Goal: Find specific page/section: Find specific page/section

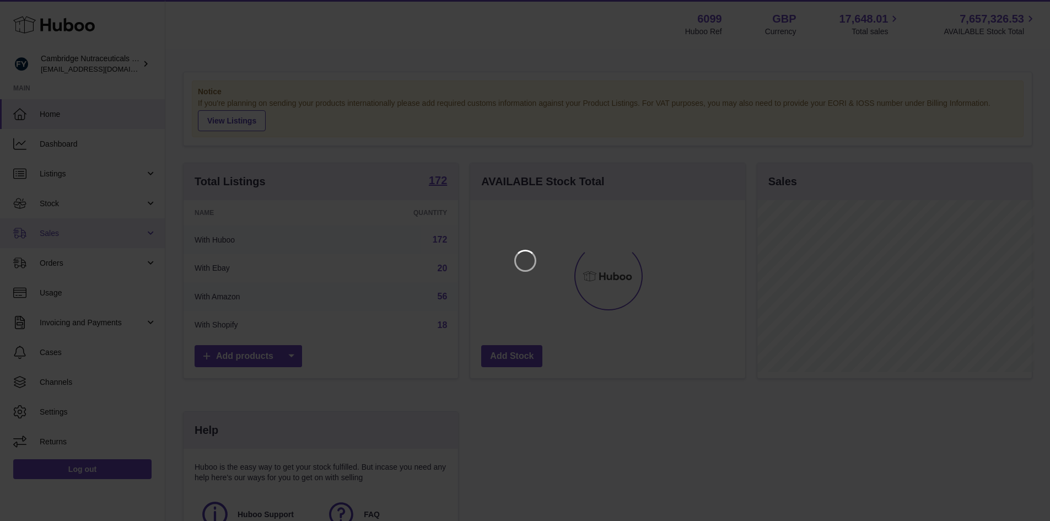
scroll to position [172, 278]
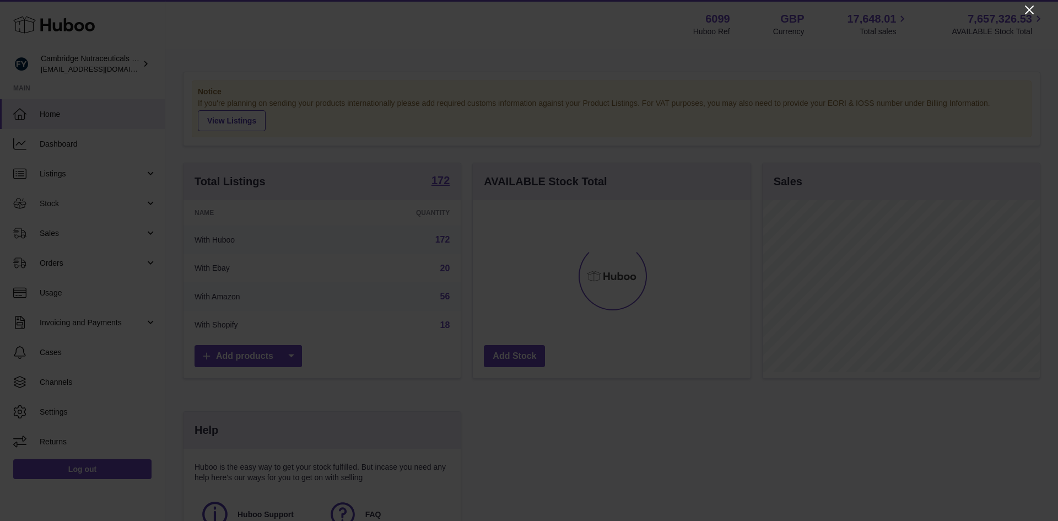
click at [1029, 7] on icon "Close" at bounding box center [1029, 9] width 13 height 13
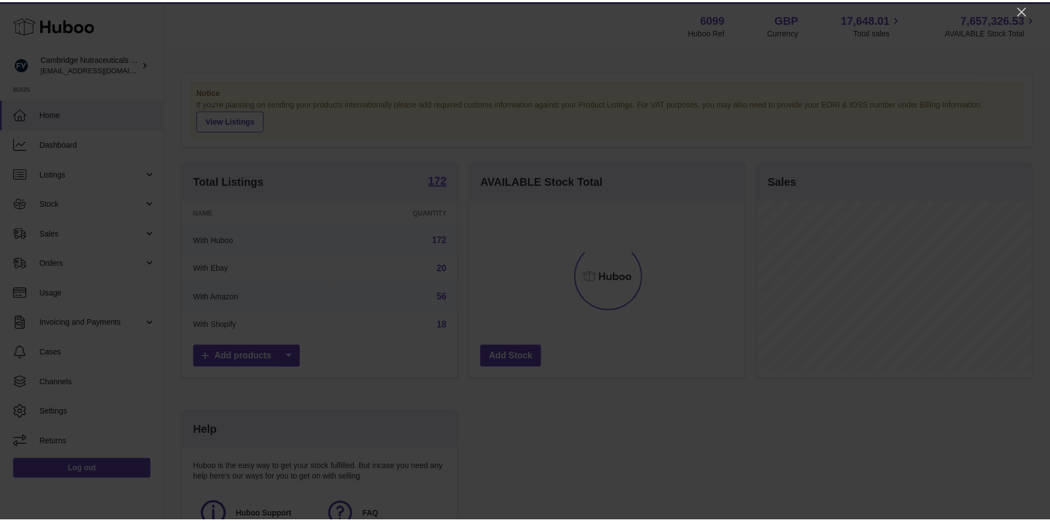
scroll to position [550747, 550644]
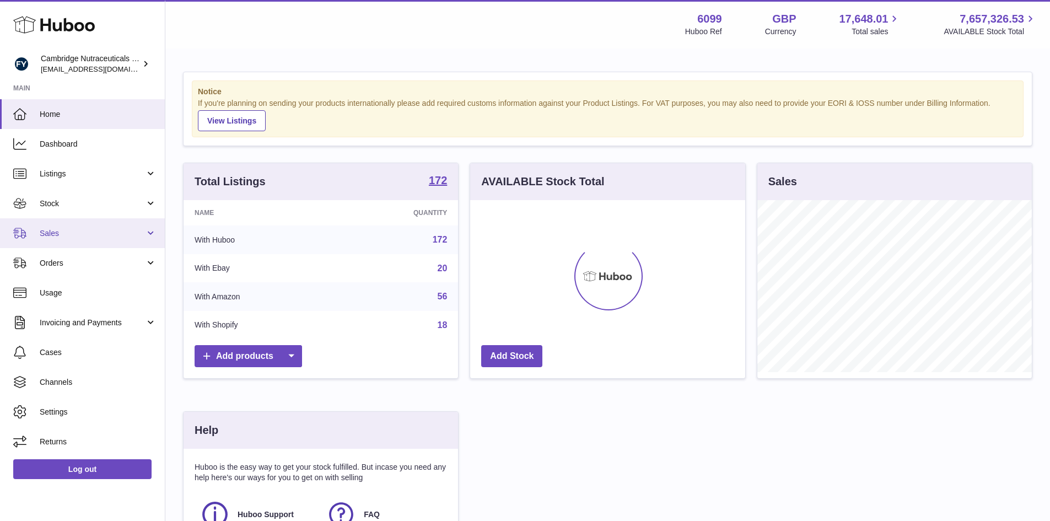
click at [78, 232] on span "Sales" at bounding box center [92, 233] width 105 height 10
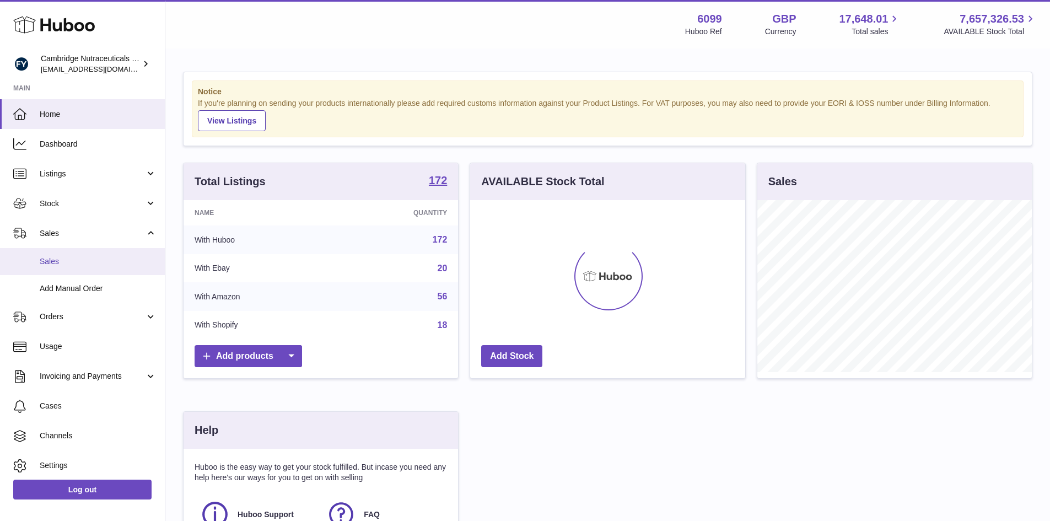
click at [77, 256] on span "Sales" at bounding box center [98, 261] width 117 height 10
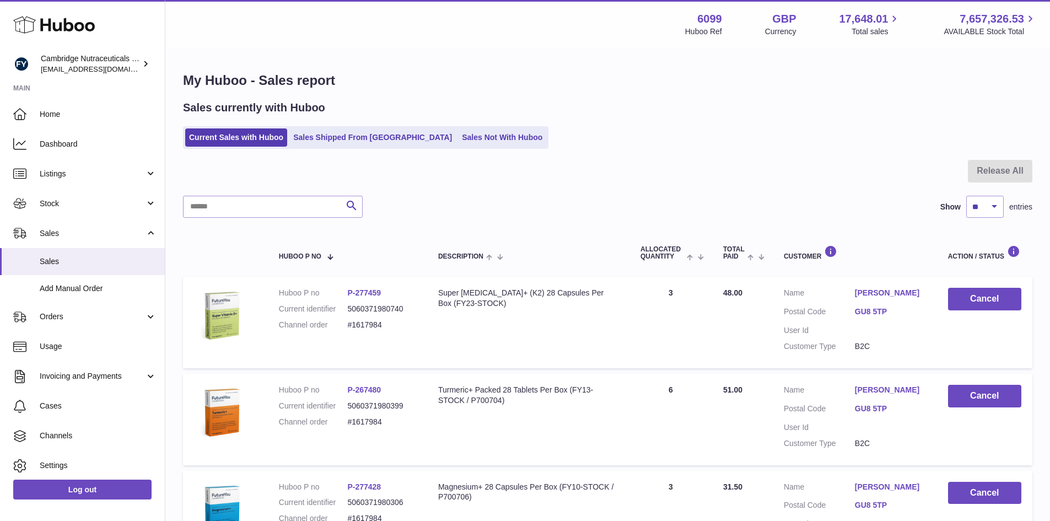
click at [458, 131] on link "Sales Not With Huboo" at bounding box center [502, 137] width 88 height 18
